Goal: Find specific page/section: Find specific page/section

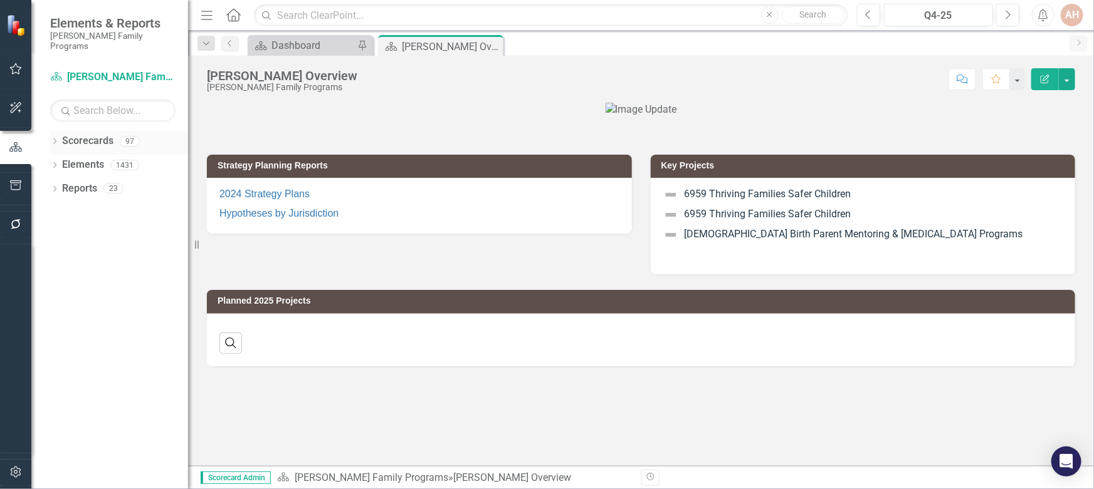
click at [58, 139] on icon "Dropdown" at bounding box center [54, 142] width 9 height 7
click at [60, 162] on icon at bounding box center [61, 165] width 3 height 6
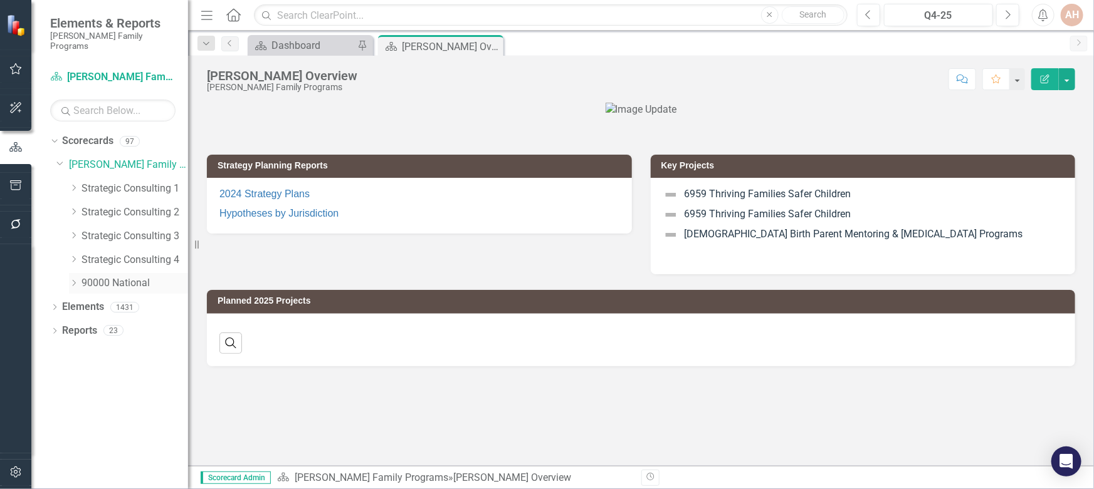
click at [73, 280] on icon "Dropdown" at bounding box center [73, 284] width 9 height 8
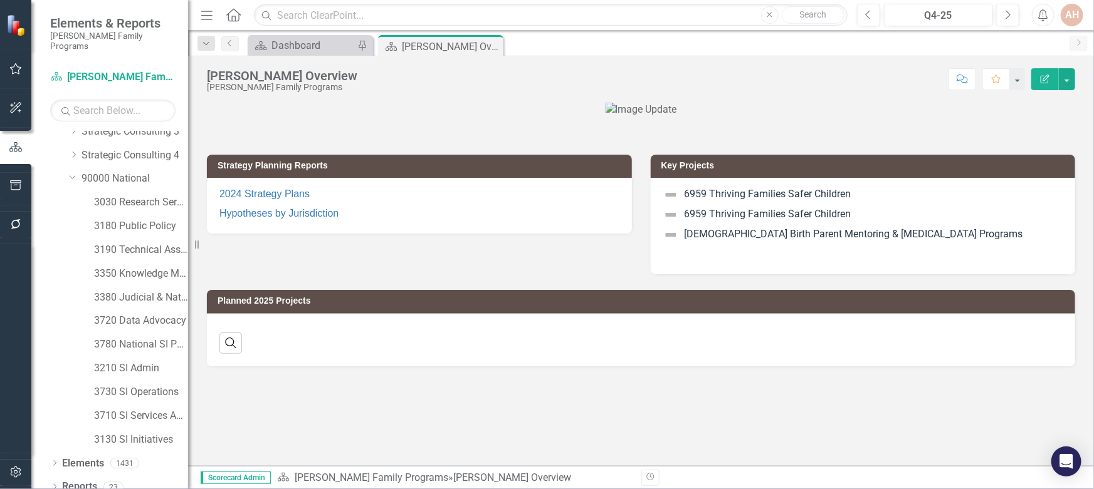
scroll to position [106, 0]
click at [942, 18] on div "Q4-25" at bounding box center [938, 15] width 101 height 15
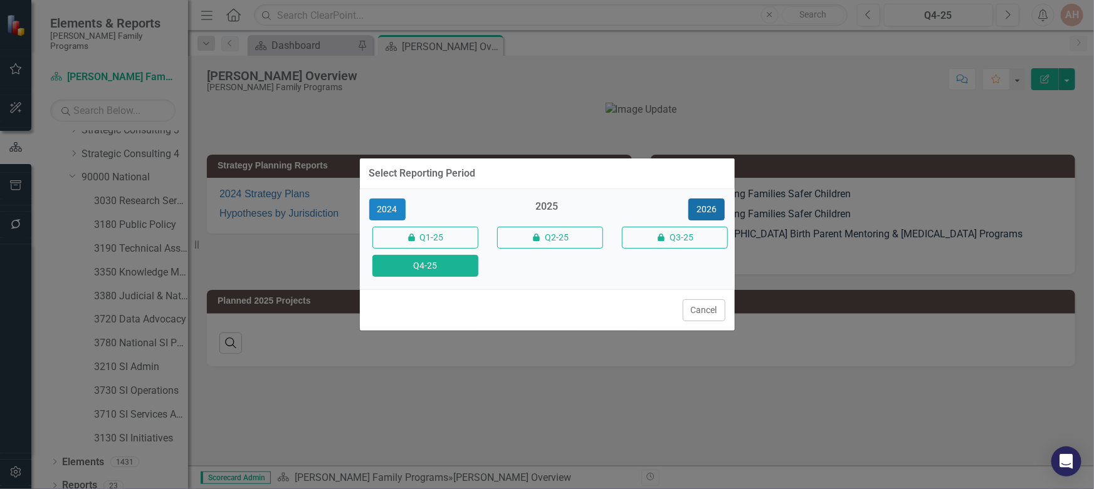
click at [708, 204] on button "2026" at bounding box center [706, 210] width 36 height 22
click at [439, 268] on button "Q4-26" at bounding box center [425, 266] width 106 height 22
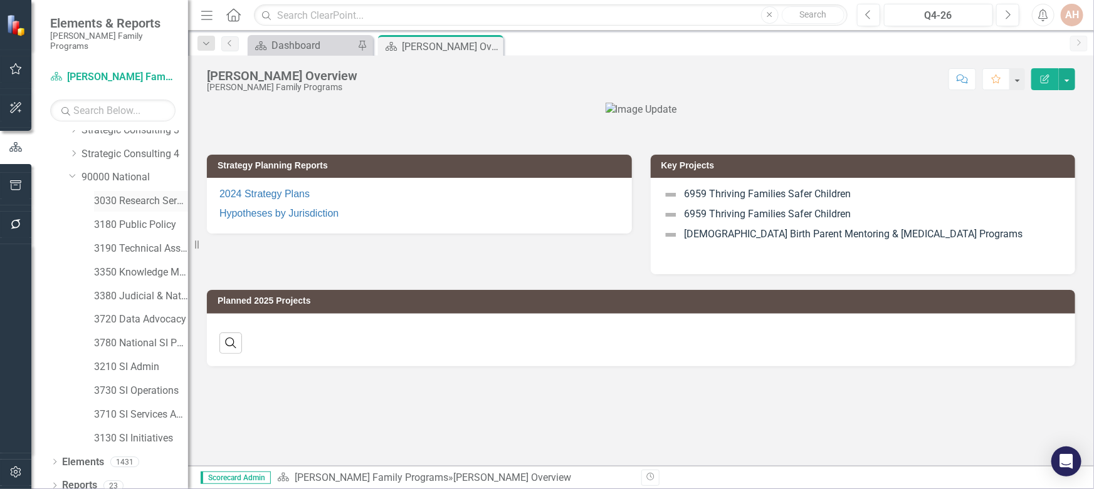
click at [132, 194] on link "3030 Research Services" at bounding box center [141, 201] width 94 height 14
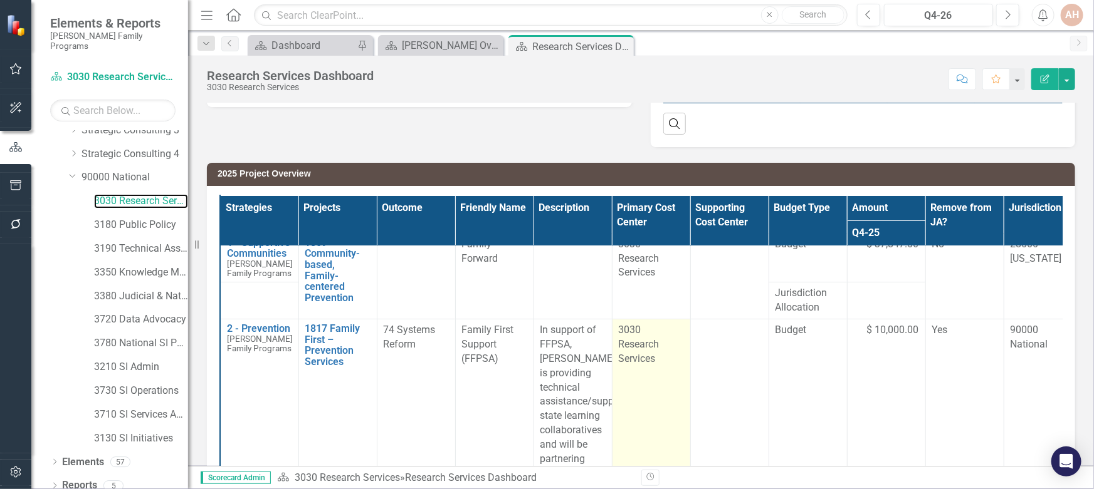
scroll to position [56, 0]
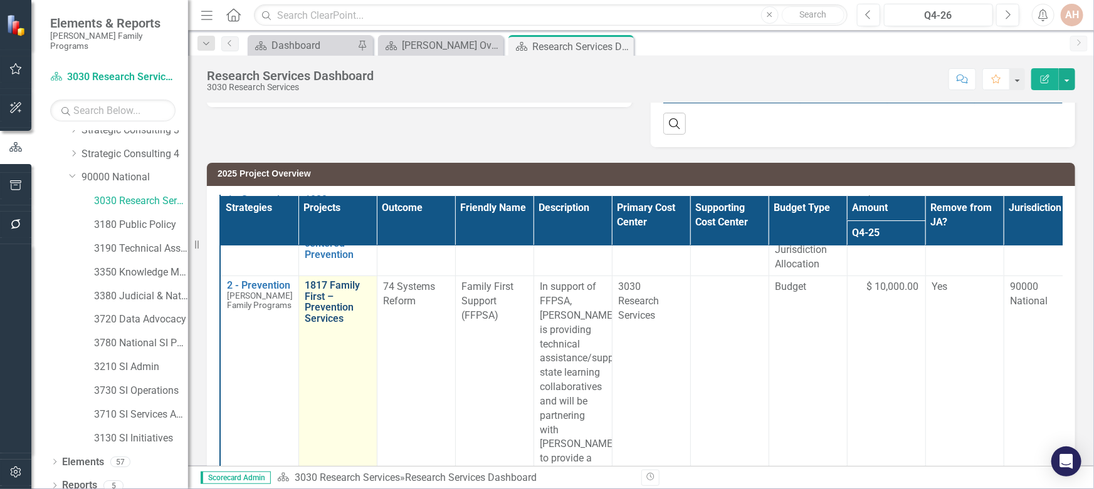
click at [338, 300] on link "1817 Family First – Prevention Services" at bounding box center [337, 302] width 65 height 44
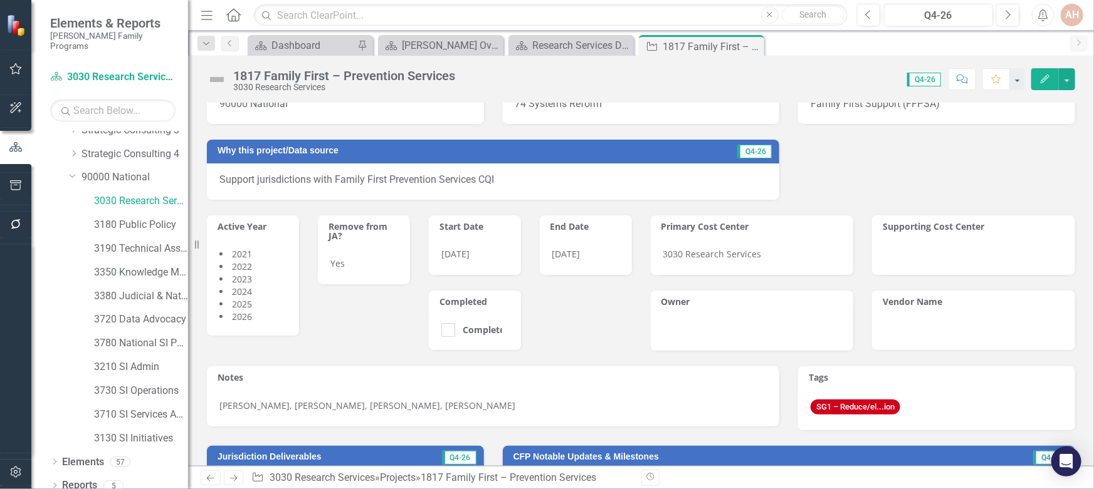
scroll to position [170, 0]
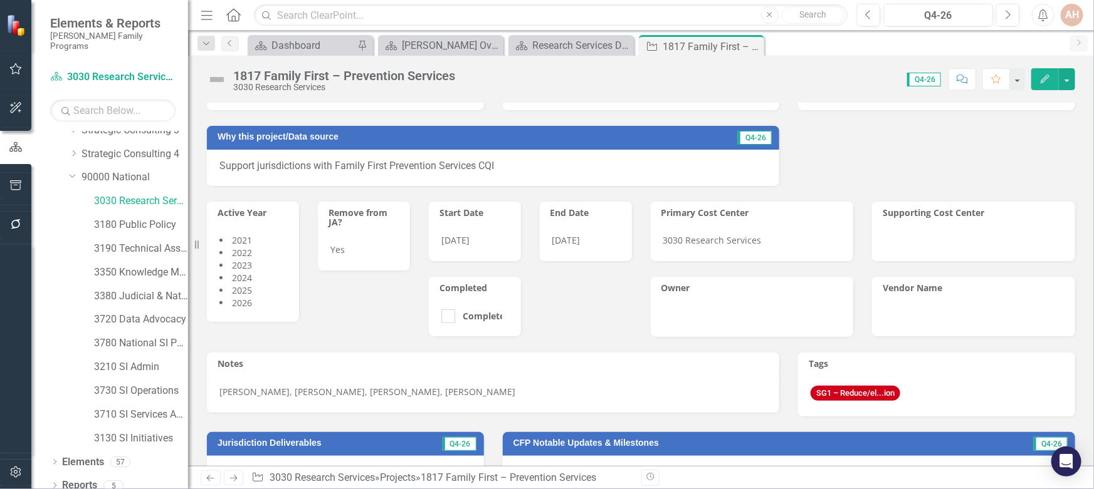
click at [867, 389] on body "Elements & Reports [PERSON_NAME] Family Programs Scorecard 3030 Research Servic…" at bounding box center [547, 244] width 1094 height 489
click at [892, 392] on span "SG1 – Reduce/el...ion" at bounding box center [855, 394] width 90 height 16
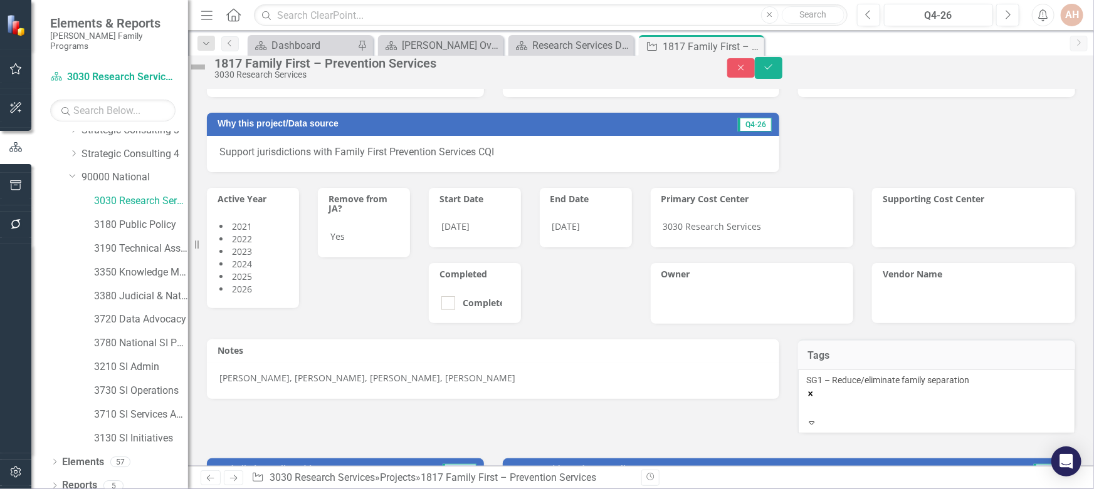
click at [817, 427] on icon "Expand" at bounding box center [811, 423] width 11 height 9
click at [912, 385] on span "SG1 – Reduce/eliminate family separation" at bounding box center [887, 380] width 163 height 10
click at [755, 76] on button "Close" at bounding box center [741, 67] width 28 height 19
